Goal: Check status

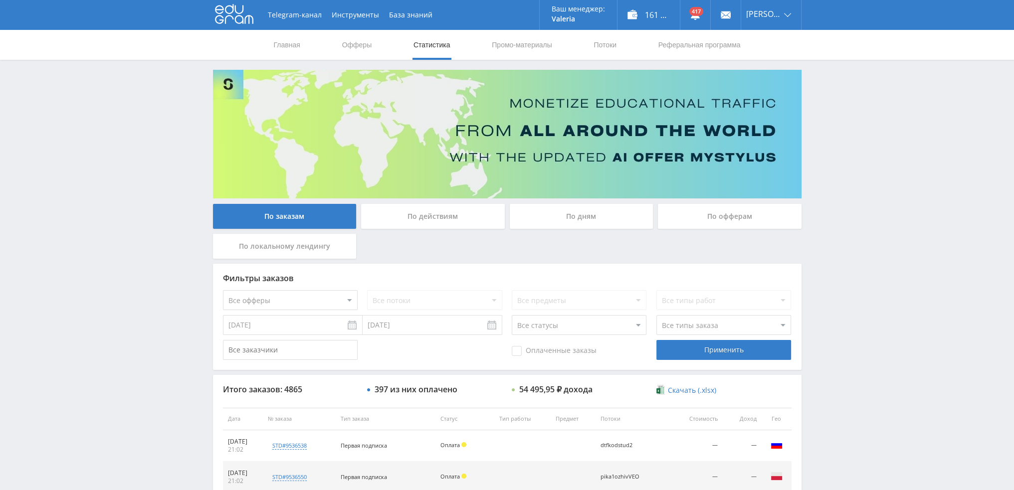
click at [568, 221] on div "По дням" at bounding box center [582, 216] width 144 height 25
click at [0, 0] on input "По дням" at bounding box center [0, 0] width 0 height 0
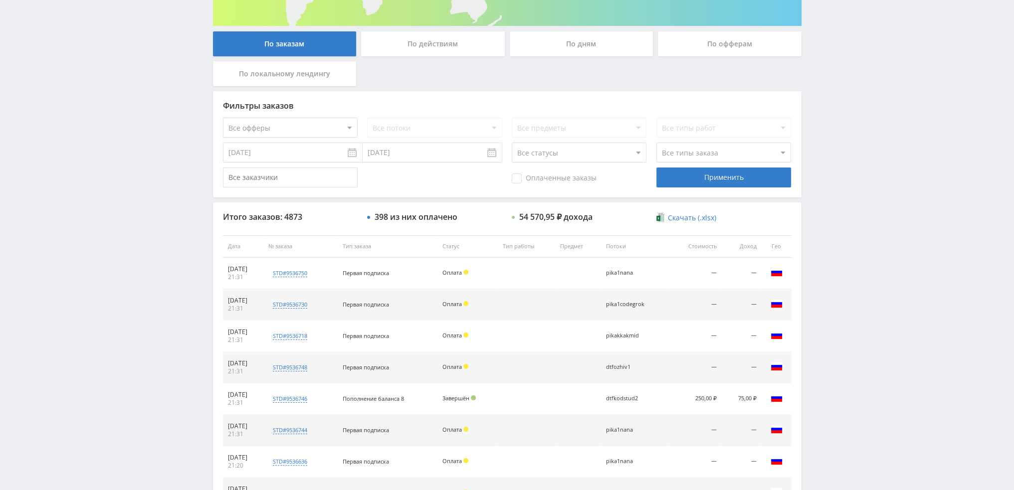
scroll to position [50, 0]
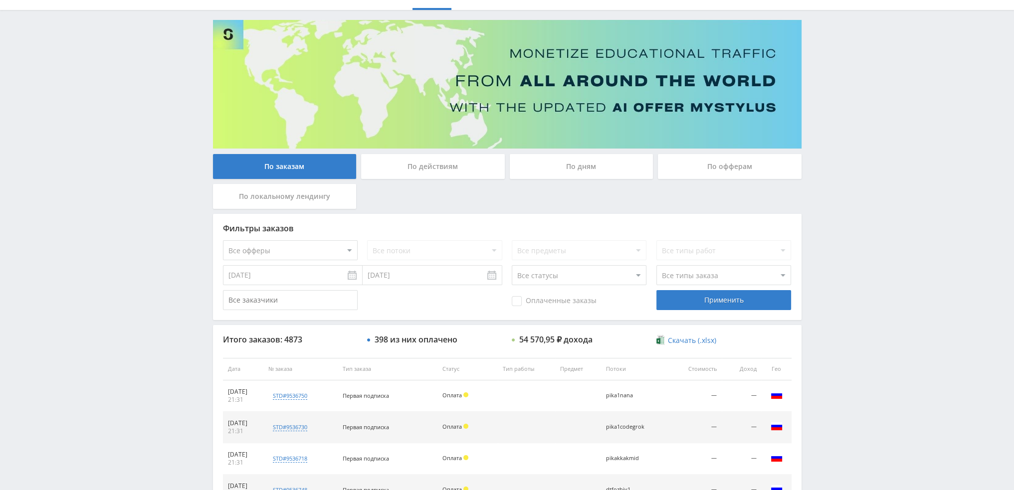
click at [557, 181] on div "По дням" at bounding box center [581, 169] width 149 height 30
click at [562, 171] on div "По дням" at bounding box center [582, 166] width 144 height 25
click at [0, 0] on input "По дням" at bounding box center [0, 0] width 0 height 0
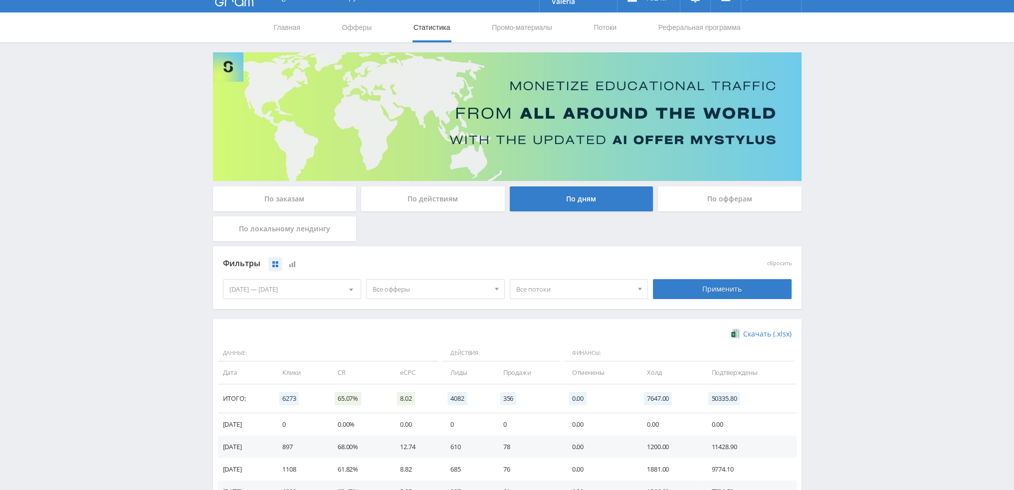
scroll to position [0, 0]
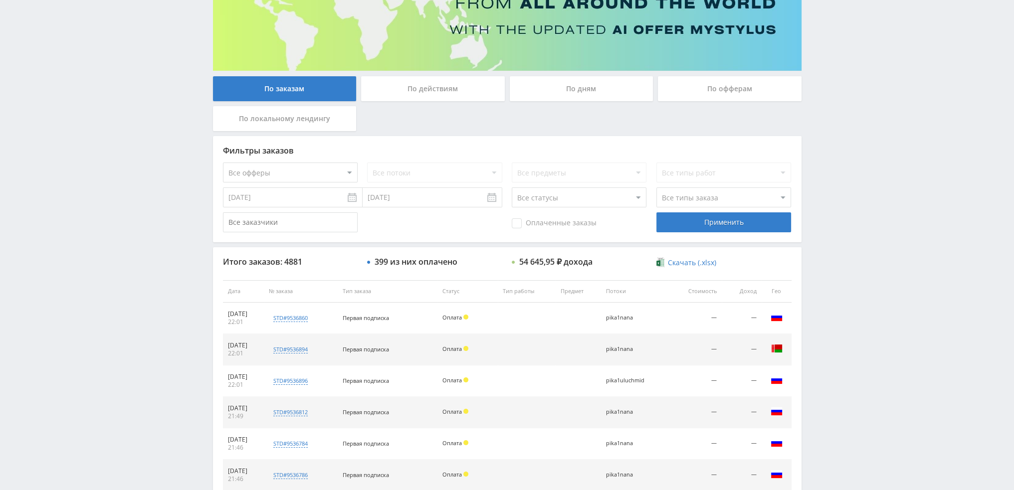
scroll to position [96, 0]
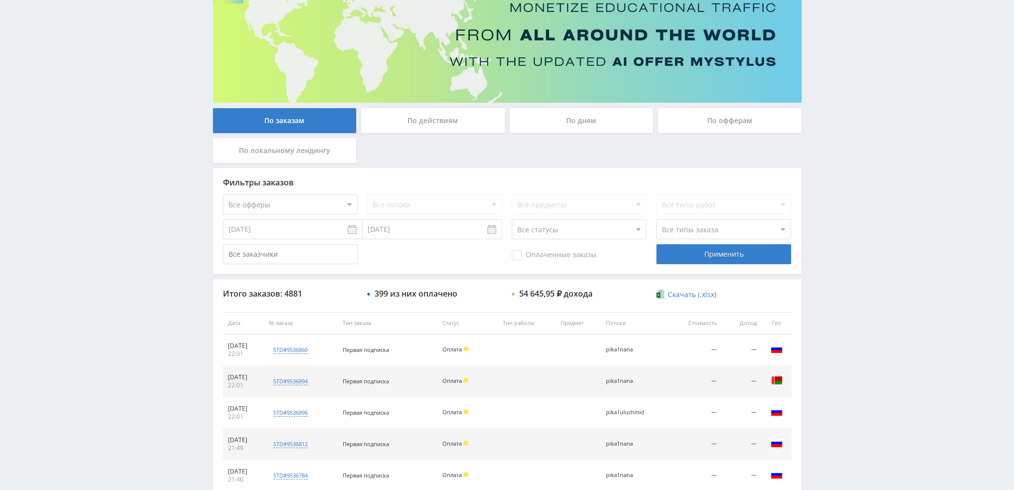
click at [599, 109] on div "По дням" at bounding box center [582, 120] width 144 height 25
click at [0, 0] on input "По дням" at bounding box center [0, 0] width 0 height 0
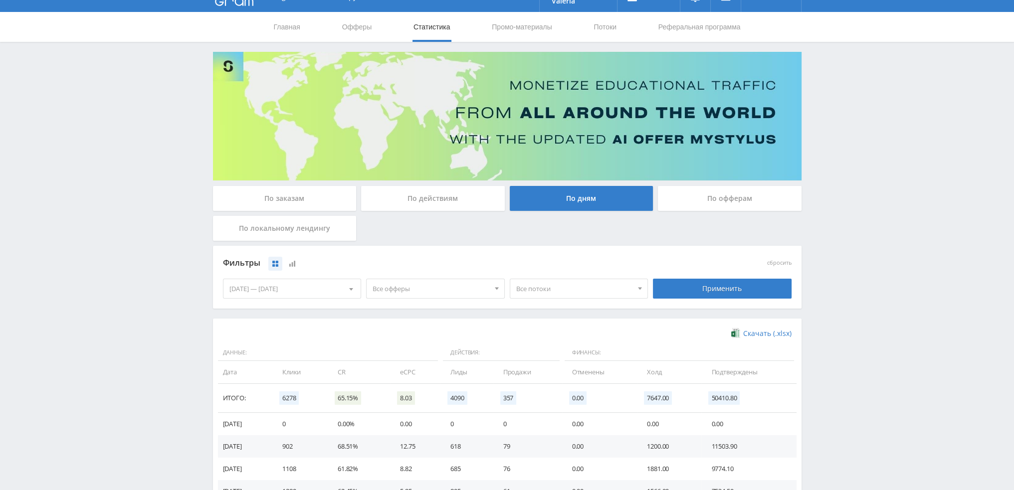
scroll to position [150, 0]
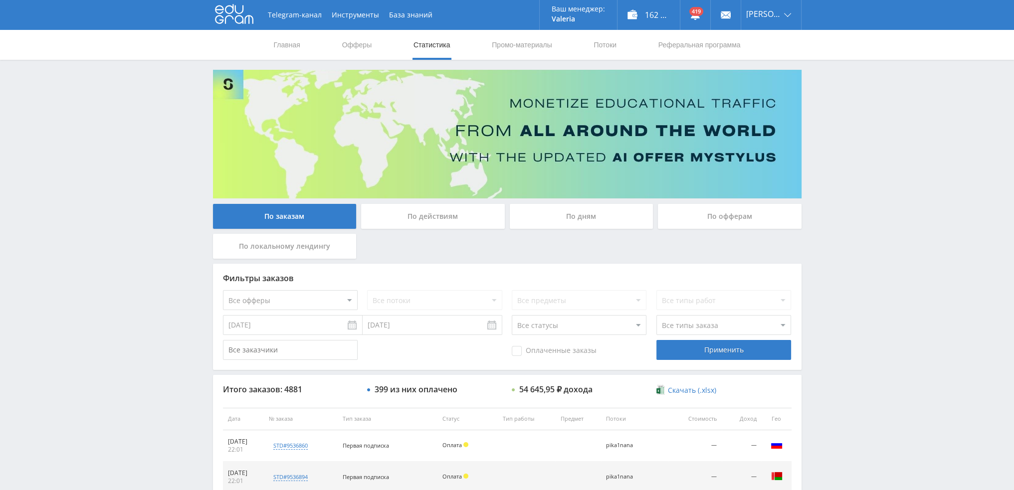
click at [561, 212] on div "По дням" at bounding box center [582, 216] width 144 height 25
click at [0, 0] on input "По дням" at bounding box center [0, 0] width 0 height 0
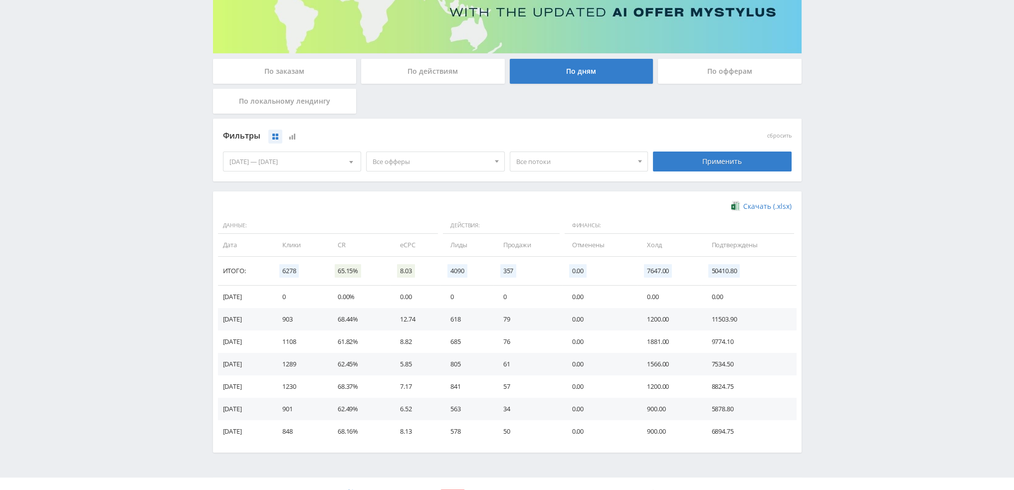
scroll to position [162, 0]
